Goal: Check status: Check status

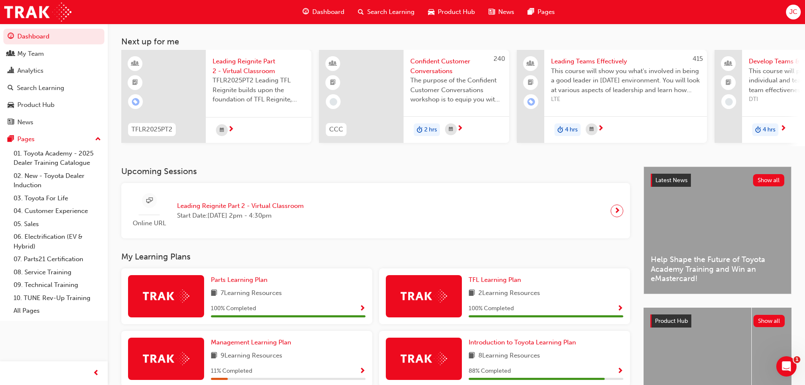
scroll to position [111, 0]
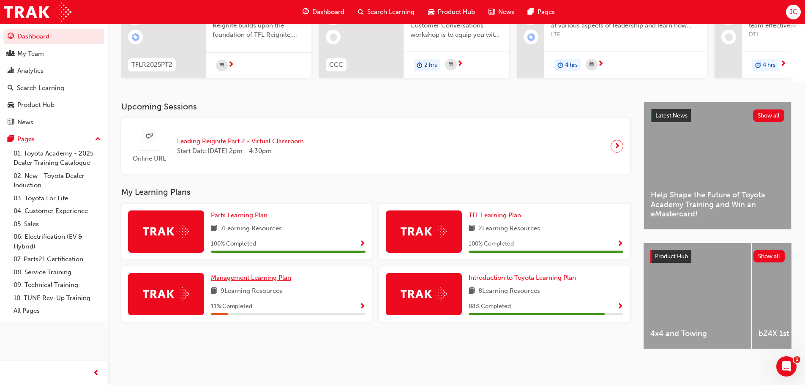
click at [236, 274] on span "Management Learning Plan" at bounding box center [251, 278] width 80 height 8
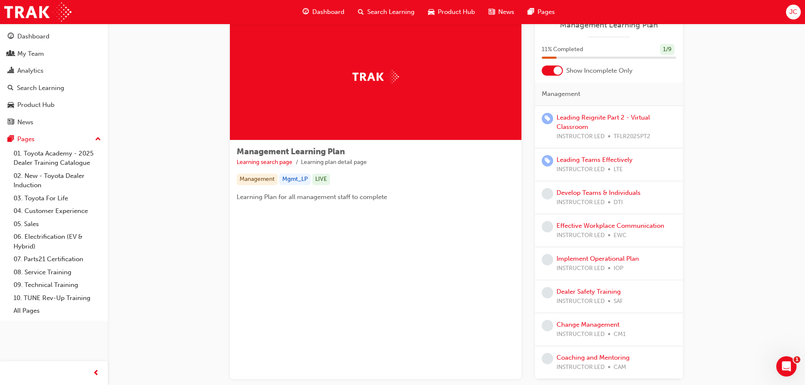
scroll to position [42, 0]
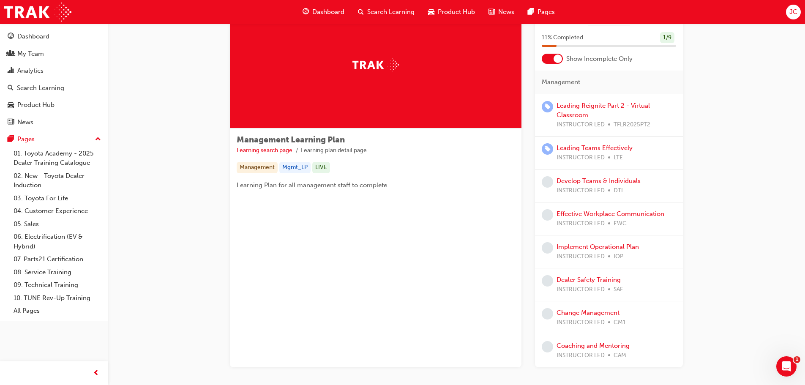
click at [315, 7] on div "Dashboard" at bounding box center [323, 11] width 55 height 17
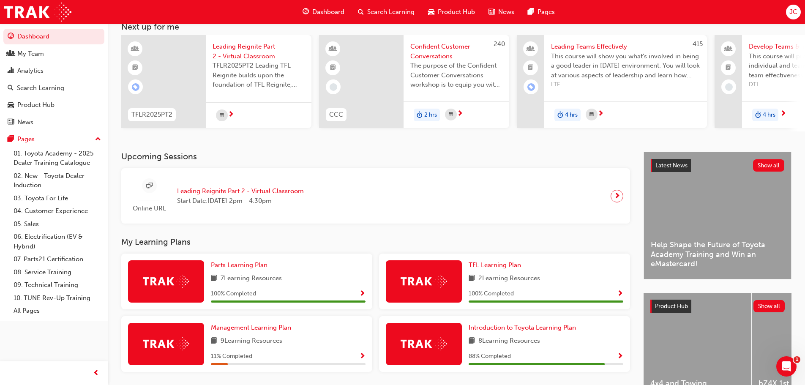
scroll to position [111, 0]
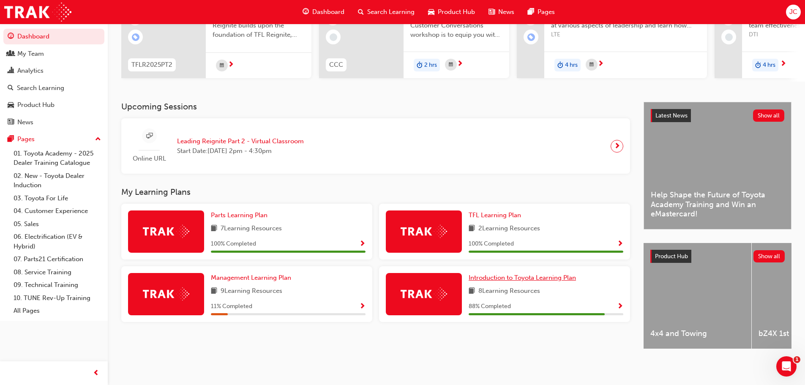
click at [515, 274] on span "Introduction to Toyota Learning Plan" at bounding box center [522, 278] width 107 height 8
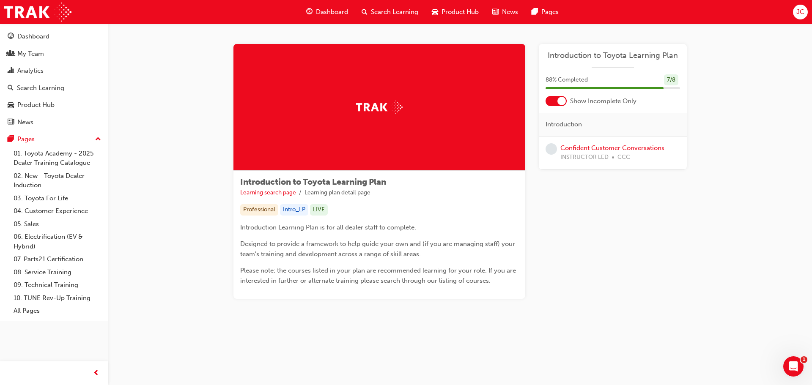
click at [561, 101] on div at bounding box center [561, 101] width 8 height 8
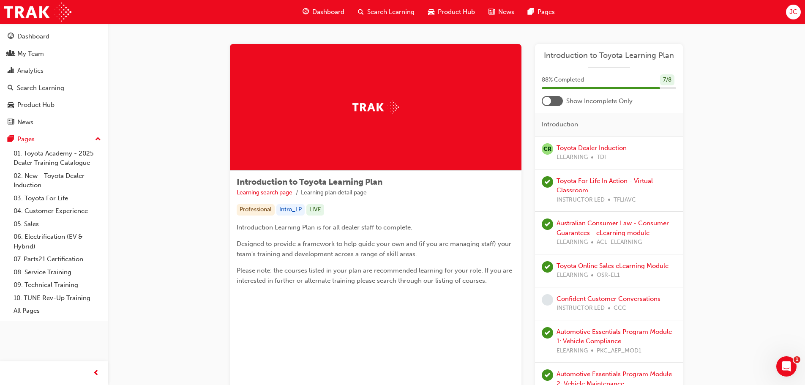
click at [550, 95] on div "88 % Completed 7 / 8" at bounding box center [609, 85] width 148 height 22
click at [328, 10] on span "Dashboard" at bounding box center [328, 12] width 32 height 10
